Goal: Find specific page/section: Find specific page/section

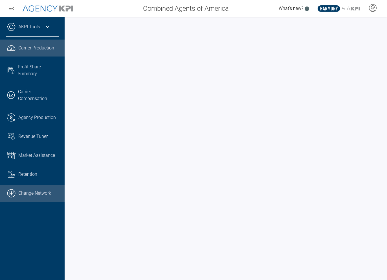
click at [32, 189] on link ".cls-1{fill:none;stroke:#000;stroke-linecap:round;stroke-linejoin:round;stroke-…" at bounding box center [32, 193] width 65 height 17
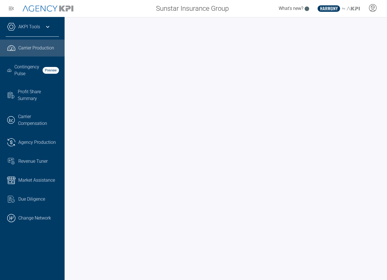
click at [29, 24] on link "AKPI Tools" at bounding box center [29, 26] width 22 height 7
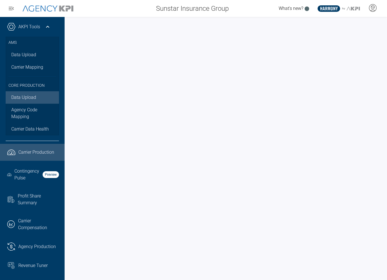
click at [25, 95] on link "Data Upload" at bounding box center [32, 97] width 53 height 12
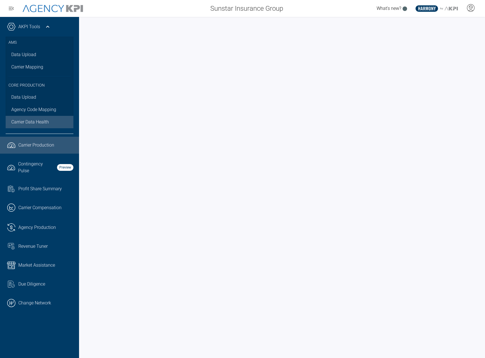
click at [45, 119] on span "Carrier Data Health" at bounding box center [30, 122] width 38 height 7
